Goal: Transaction & Acquisition: Purchase product/service

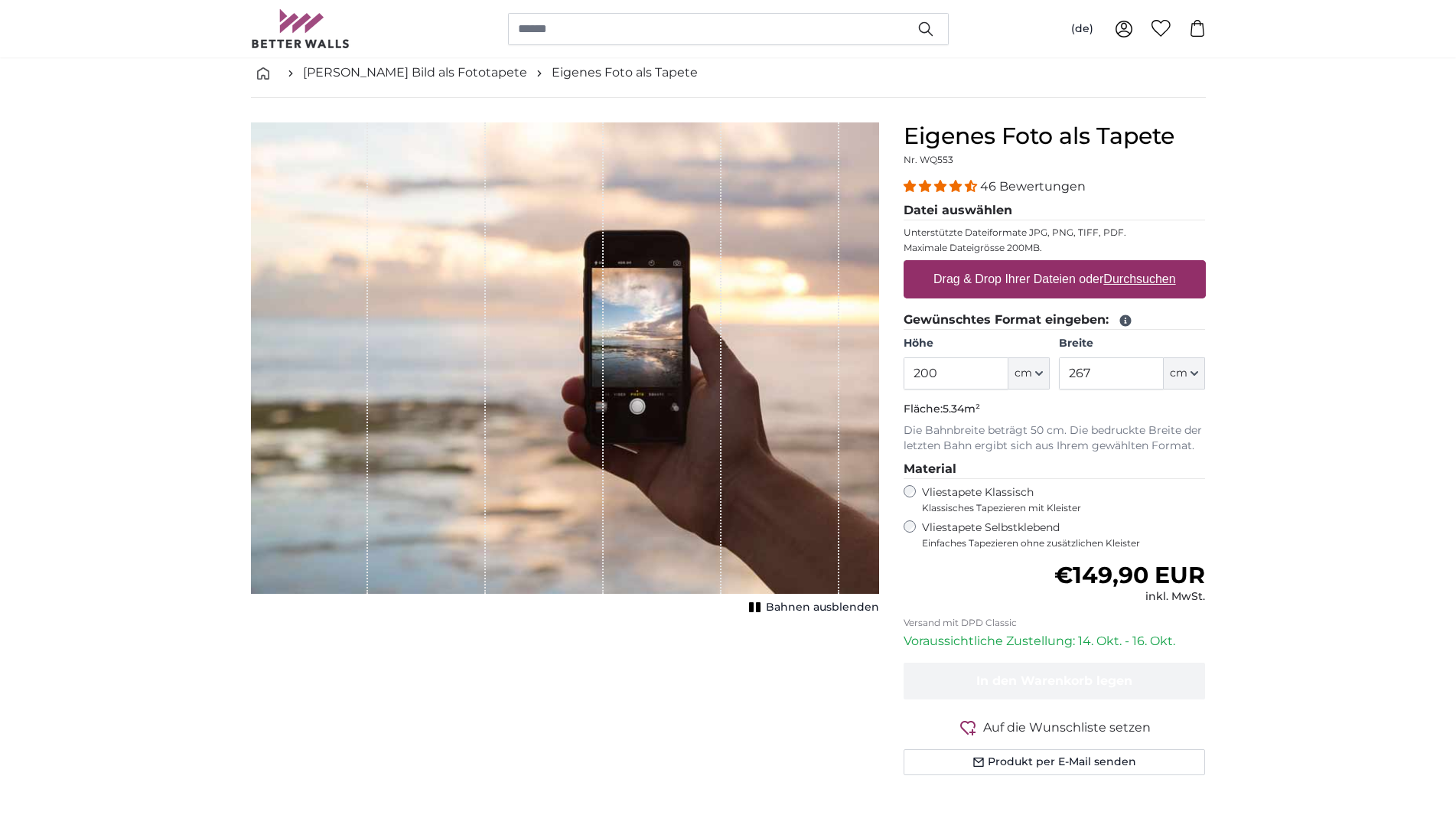
drag, startPoint x: 909, startPoint y: 381, endPoint x: 981, endPoint y: 390, distance: 72.6
click at [808, 372] on product-detail "Abbrechen Bild zuschneiden Bahnen ausblenden Eigenes Foto als Tapete Nr. WQ553 …" at bounding box center [728, 455] width 979 height 714
click at [1043, 378] on button "cm" at bounding box center [1028, 374] width 41 height 32
click at [1044, 380] on button "cm" at bounding box center [1028, 374] width 41 height 32
drag, startPoint x: 960, startPoint y: 368, endPoint x: 603, endPoint y: 366, distance: 357.0
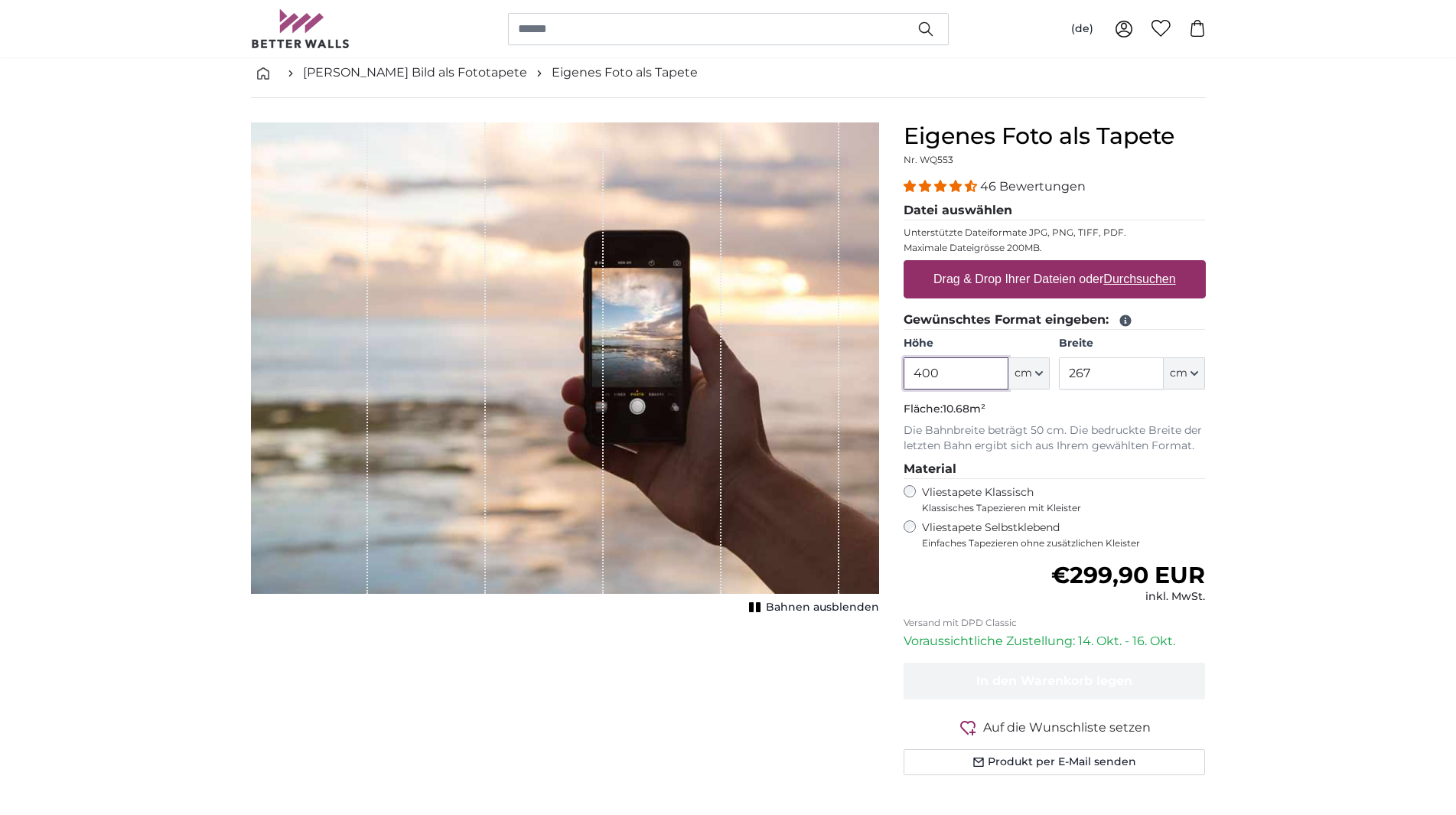
drag, startPoint x: 808, startPoint y: 372, endPoint x: 778, endPoint y: 373, distance: 30.0
click at [787, 373] on product-detail "Abbrechen Bild zuschneiden Bahnen ausblenden Eigenes Foto als Tapete Nr. WQ553 …" at bounding box center [728, 455] width 979 height 714
type input "235"
drag, startPoint x: 1063, startPoint y: 375, endPoint x: 1035, endPoint y: 375, distance: 28.0
click at [1035, 375] on div "Höhe 235 ft cm Centimeter (cm) Inches (inch) Feet (ft. in.) Breite 267 ft cm Ce…" at bounding box center [1054, 362] width 302 height 53
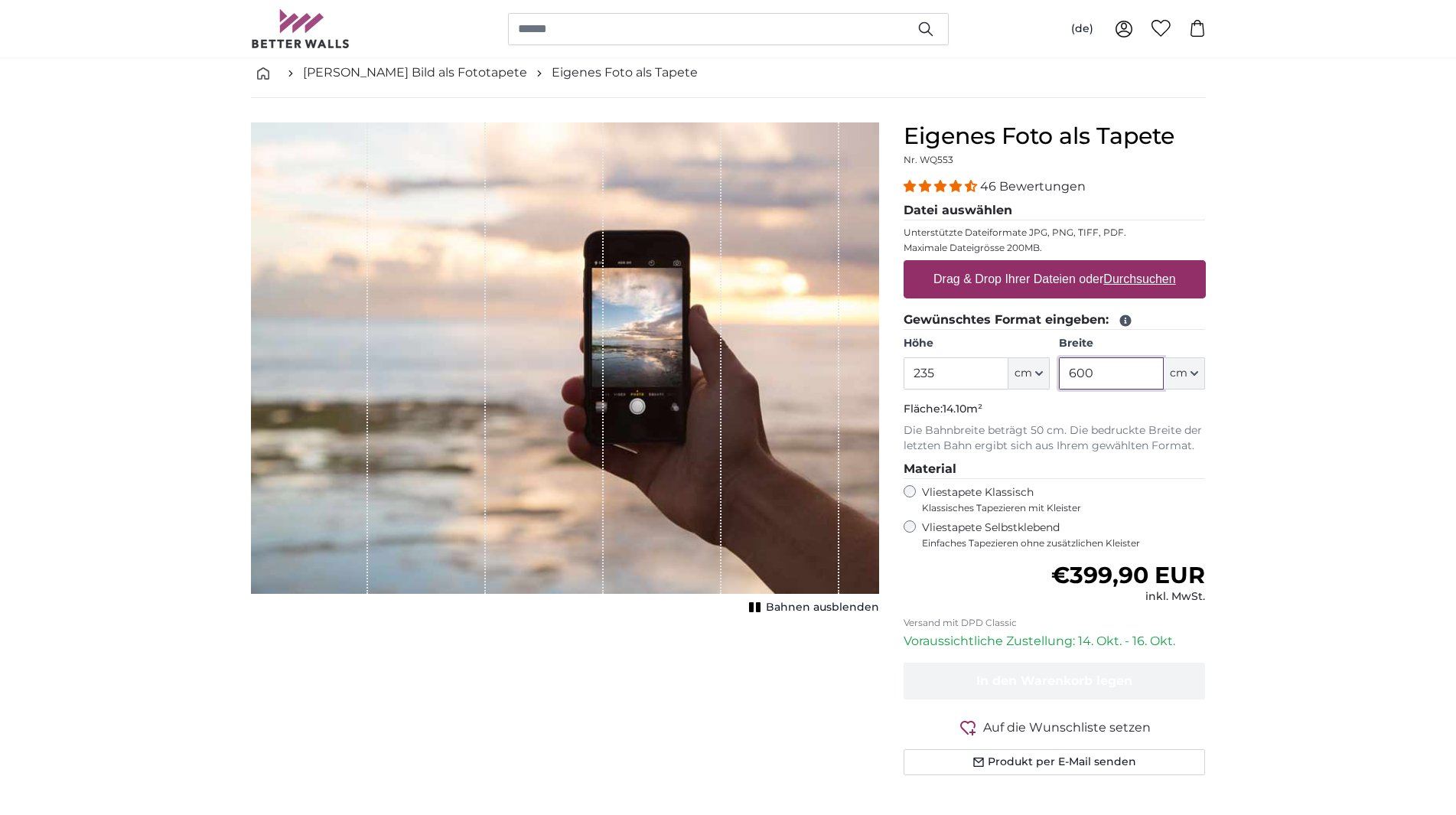
type input "600"
